Goal: Task Accomplishment & Management: Use online tool/utility

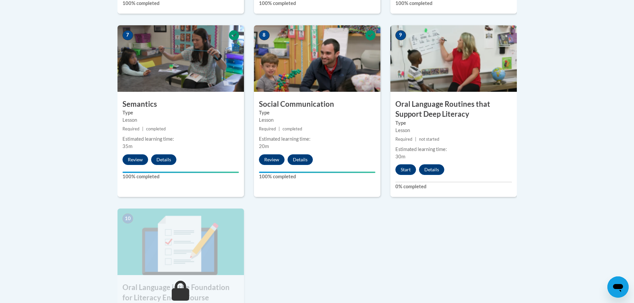
click at [444, 106] on h3 "Oral Language Routines that Support Deep Literacy" at bounding box center [453, 109] width 126 height 21
click at [408, 168] on button "Start" at bounding box center [405, 169] width 21 height 11
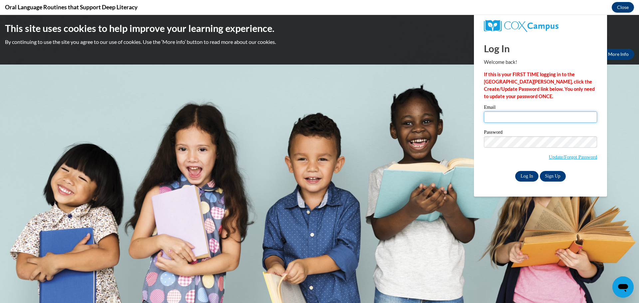
type input "[PERSON_NAME][EMAIL_ADDRESS][PERSON_NAME][DOMAIN_NAME]"
click at [523, 175] on input "Log In" at bounding box center [526, 176] width 23 height 11
